Goal: Task Accomplishment & Management: Use online tool/utility

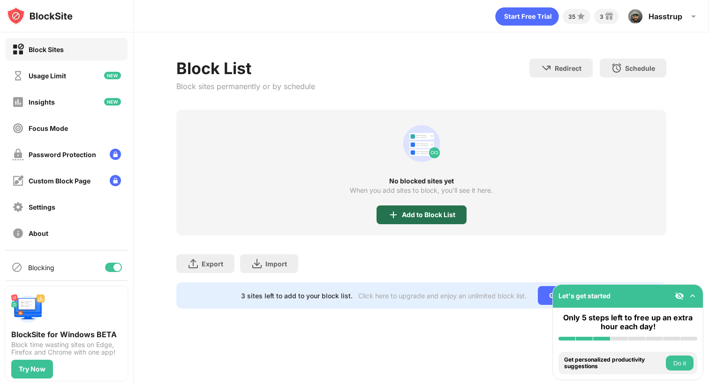
click at [456, 219] on div "Add to Block List" at bounding box center [421, 214] width 90 height 19
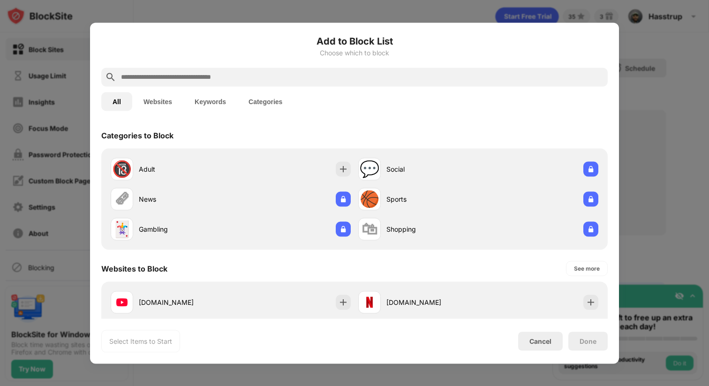
click at [232, 75] on input "text" at bounding box center [362, 76] width 484 height 11
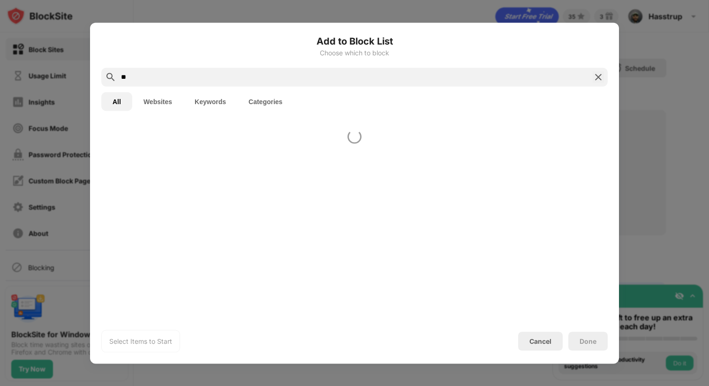
type input "*"
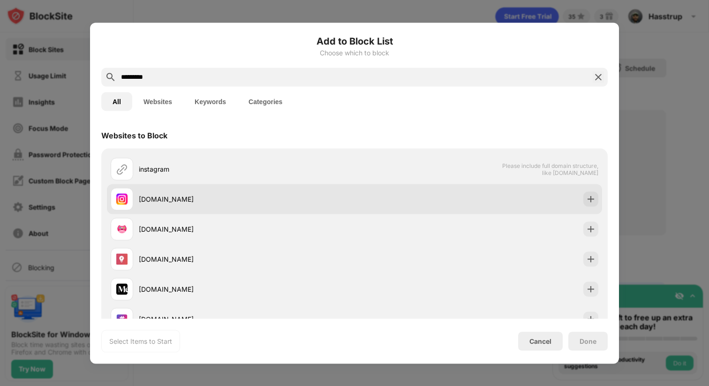
type input "*********"
click at [194, 193] on div "[DOMAIN_NAME]" at bounding box center [233, 198] width 244 height 22
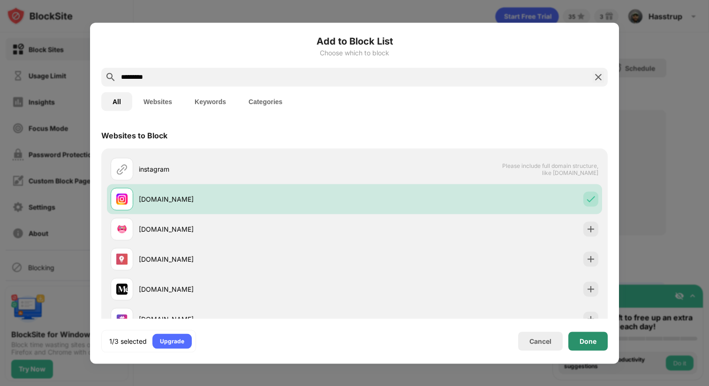
click at [583, 342] on div "Done" at bounding box center [587, 340] width 17 height 7
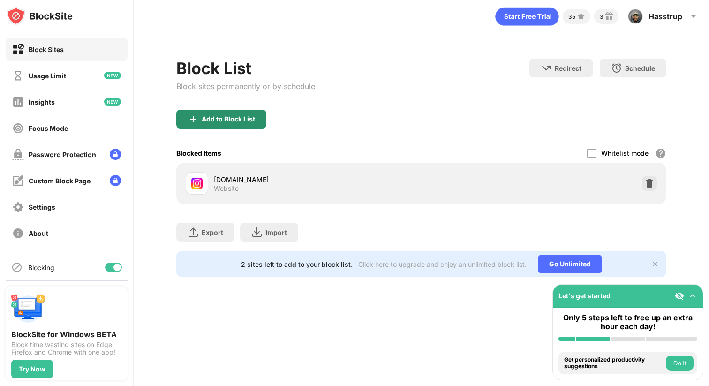
click at [250, 115] on div "Add to Block List" at bounding box center [228, 118] width 53 height 7
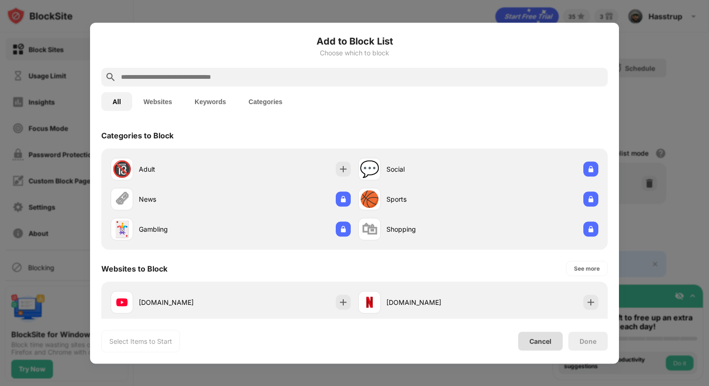
click at [547, 337] on div "Cancel" at bounding box center [540, 341] width 22 height 8
